Goal: Task Accomplishment & Management: Manage account settings

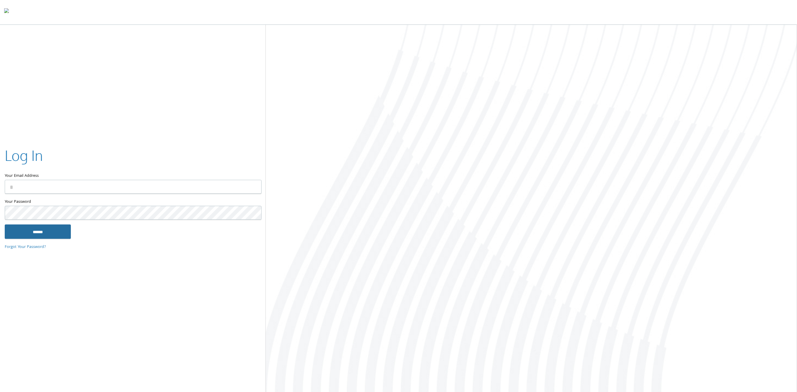
type input "**********"
click at [48, 228] on input "******" at bounding box center [38, 232] width 66 height 14
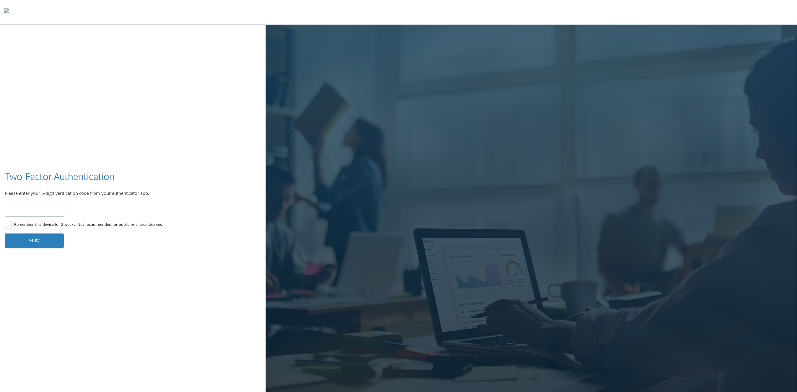
type input "******"
